Goal: Find specific page/section: Find specific page/section

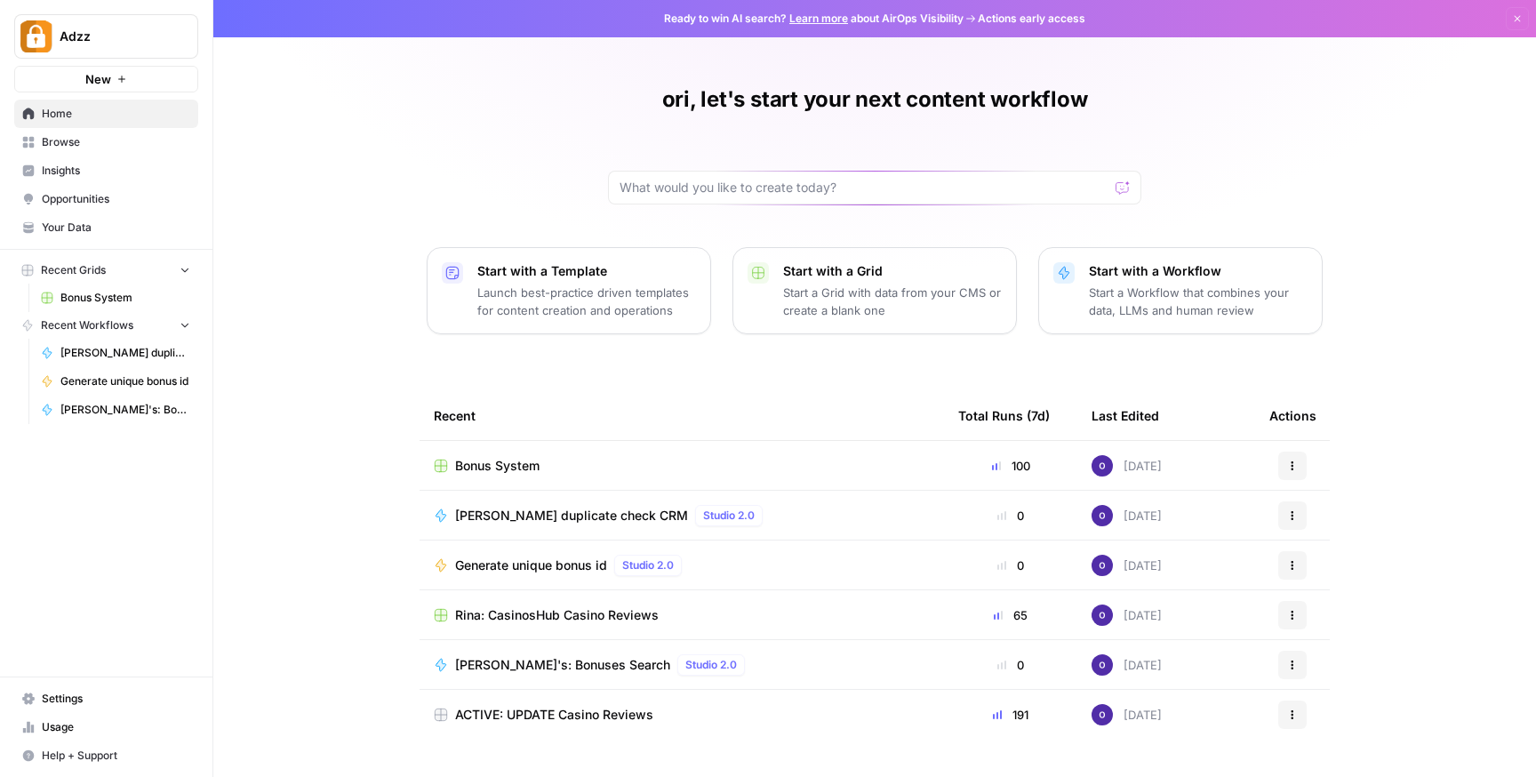
click at [609, 462] on div "Bonus System" at bounding box center [682, 466] width 496 height 18
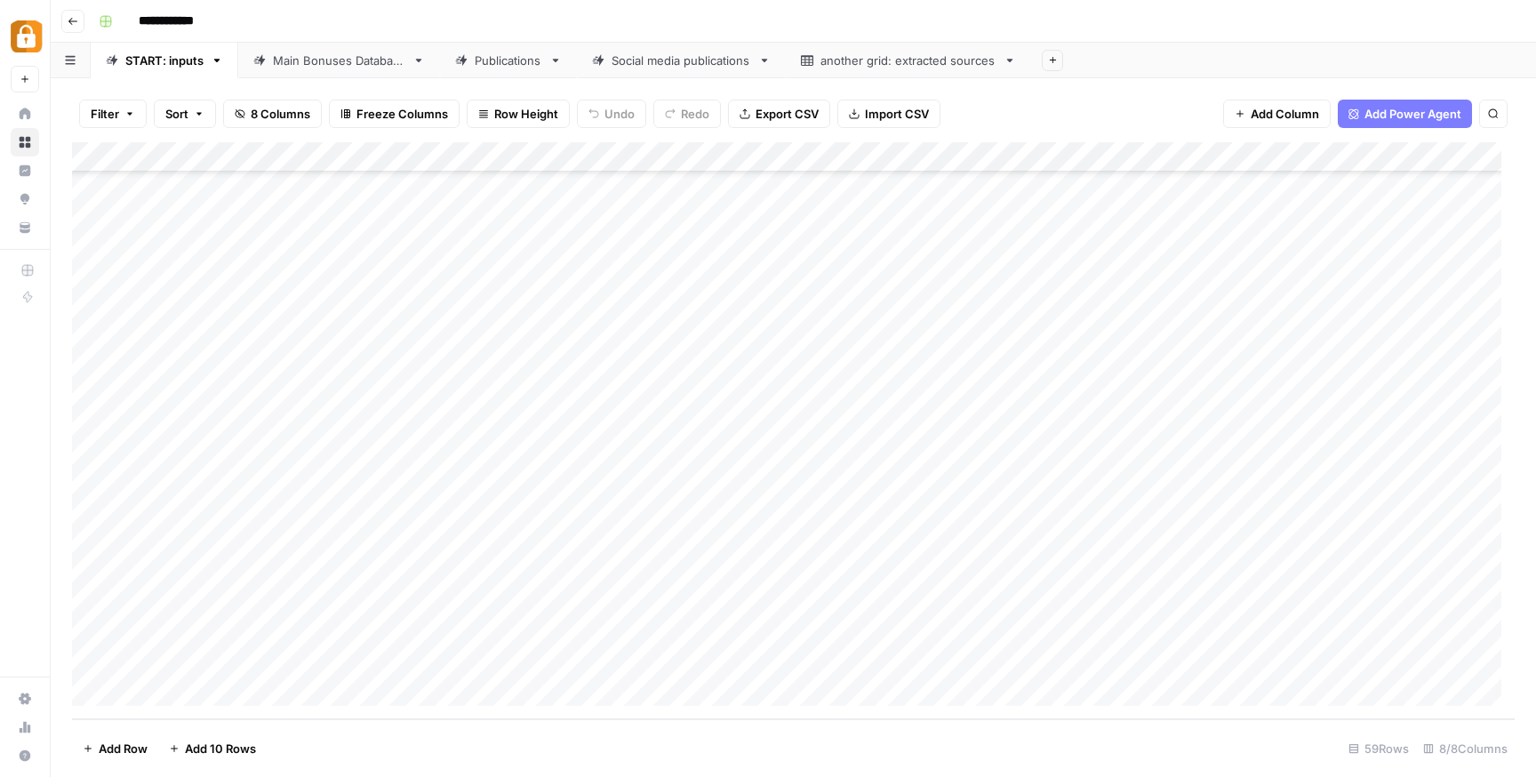
scroll to position [1278, 0]
click at [156, 61] on div "START: inputs" at bounding box center [164, 61] width 78 height 18
click at [340, 66] on div "Main Bonuses Database" at bounding box center [339, 61] width 132 height 18
click at [204, 72] on link "START: inputs" at bounding box center [165, 61] width 148 height 36
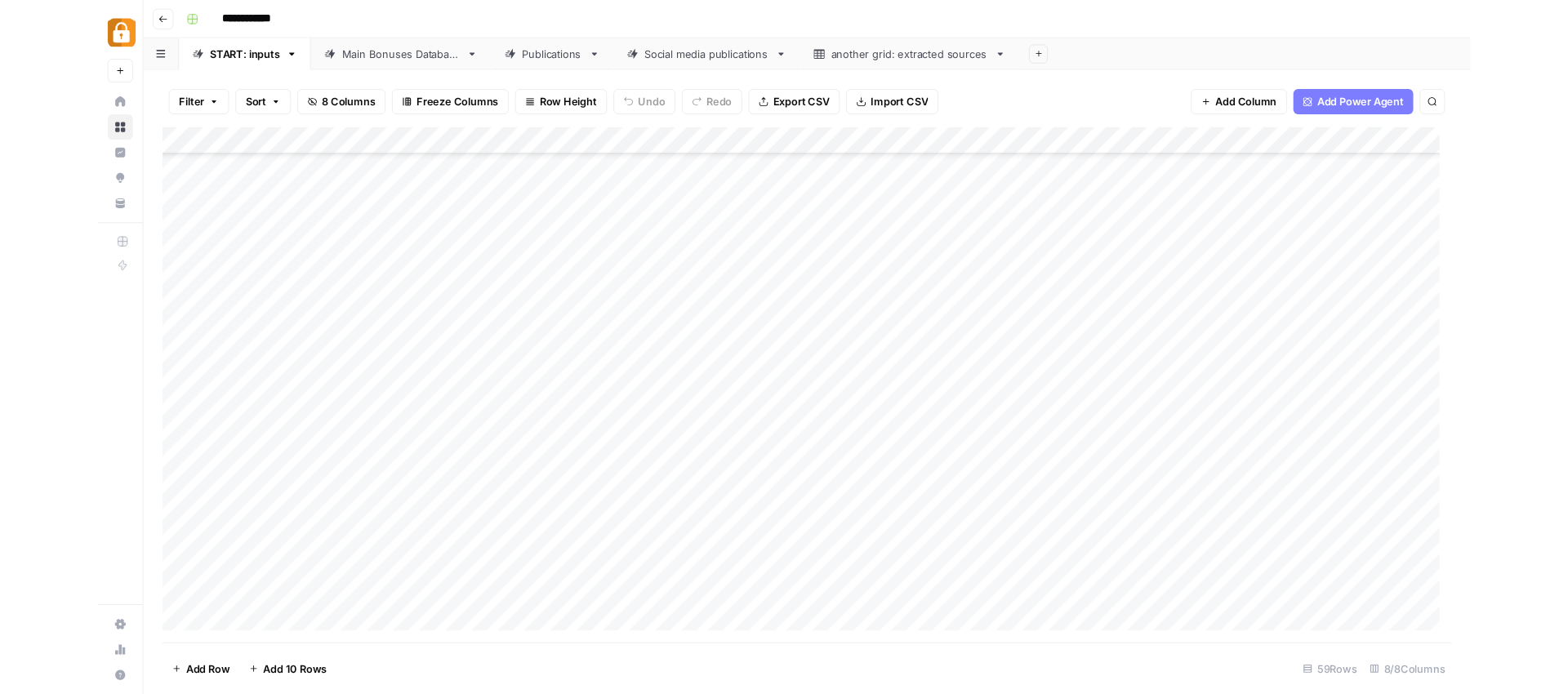
scroll to position [1173, 0]
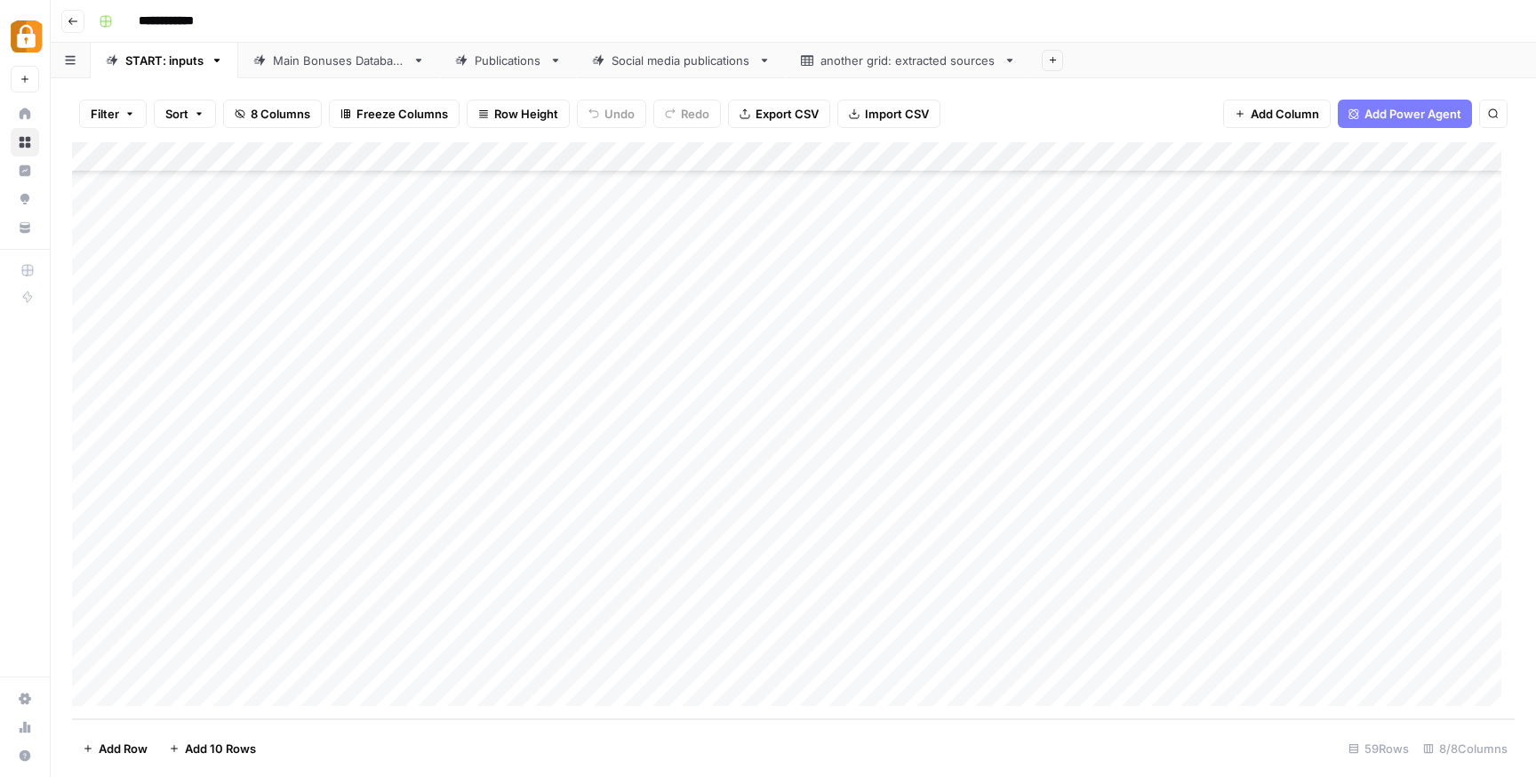
drag, startPoint x: 239, startPoint y: 616, endPoint x: 238, endPoint y: 590, distance: 25.8
click at [238, 590] on div "Add Column" at bounding box center [793, 430] width 1443 height 577
